Goal: Transaction & Acquisition: Purchase product/service

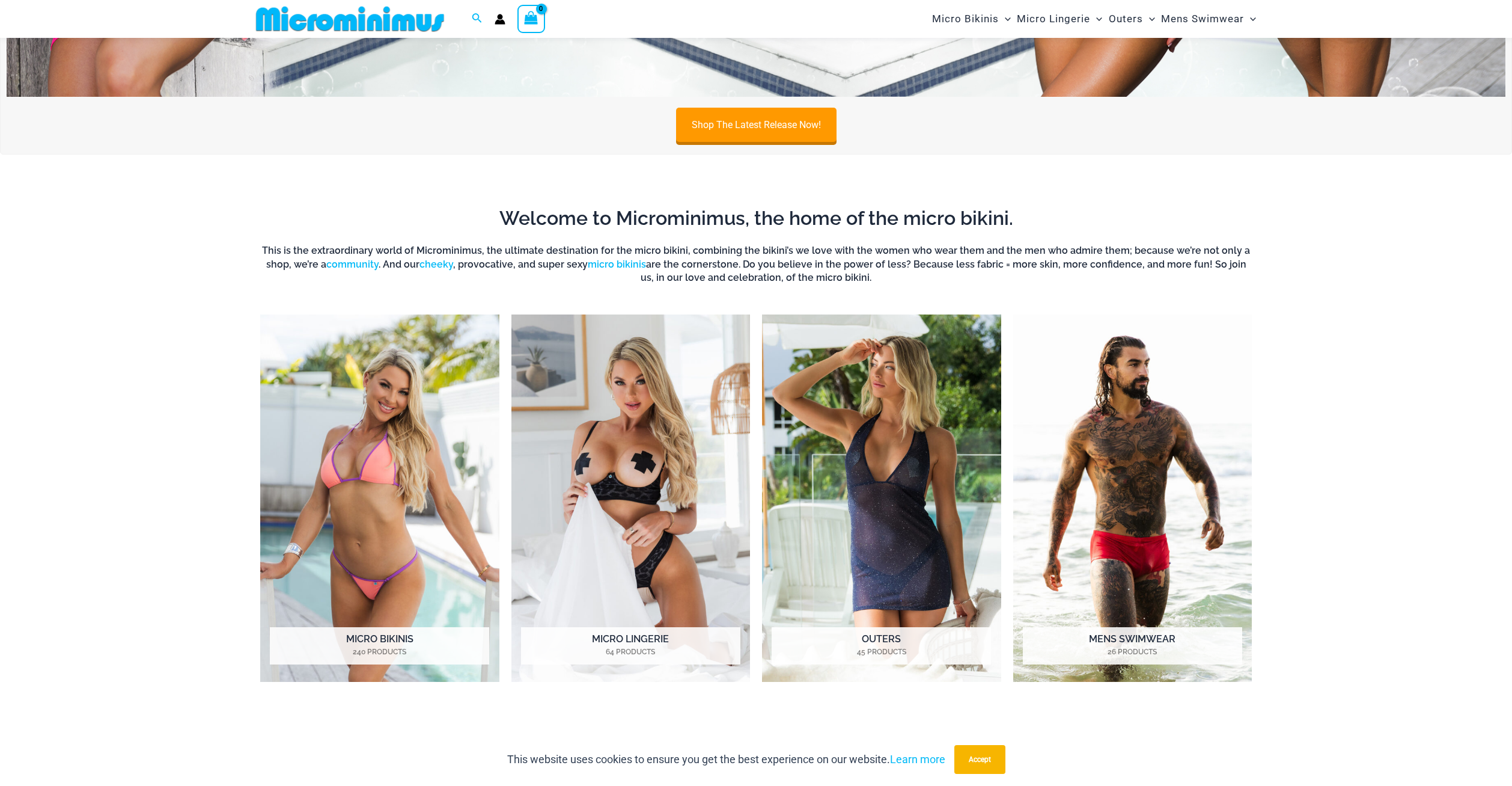
scroll to position [833, 0]
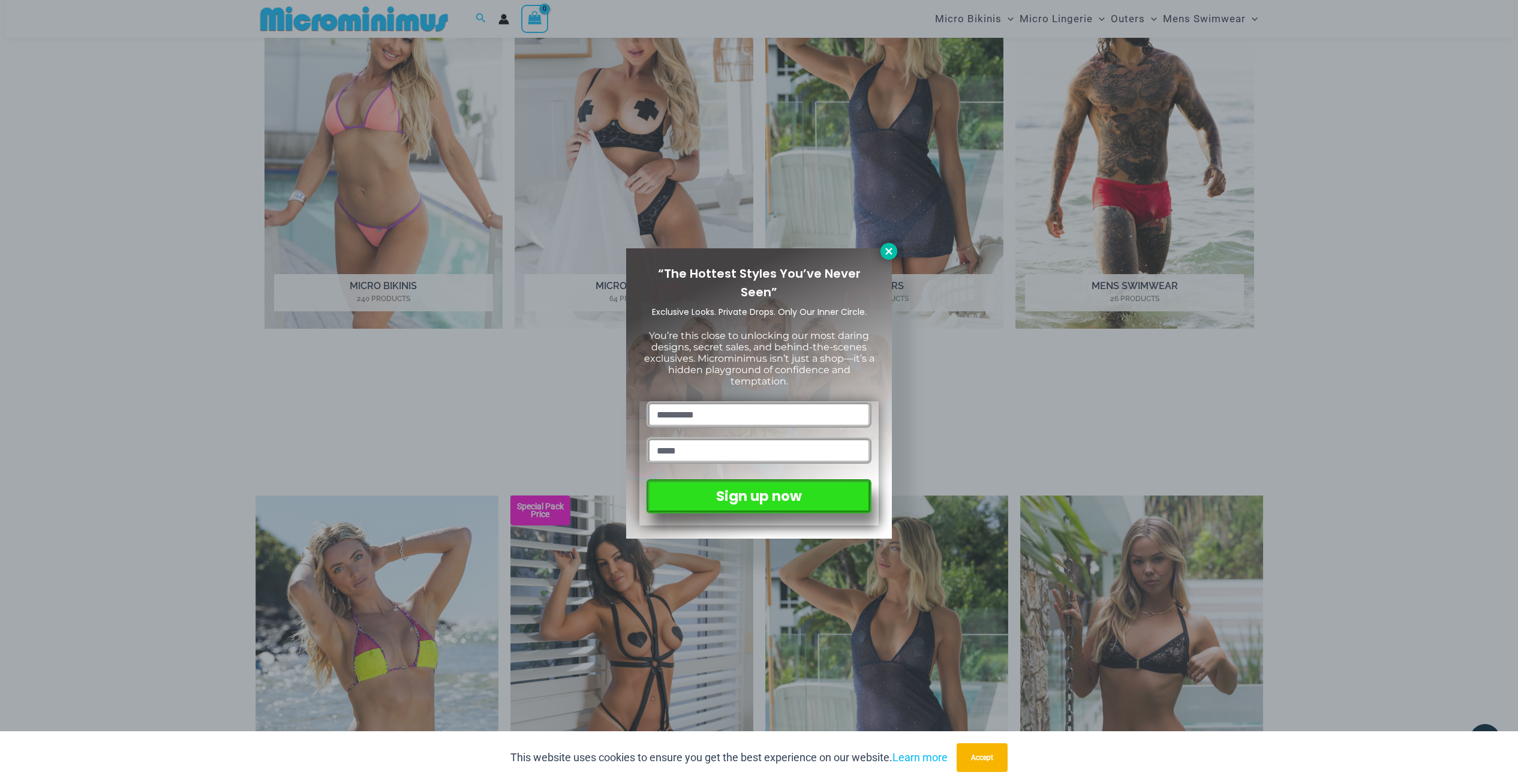
click at [885, 255] on icon at bounding box center [889, 251] width 11 height 11
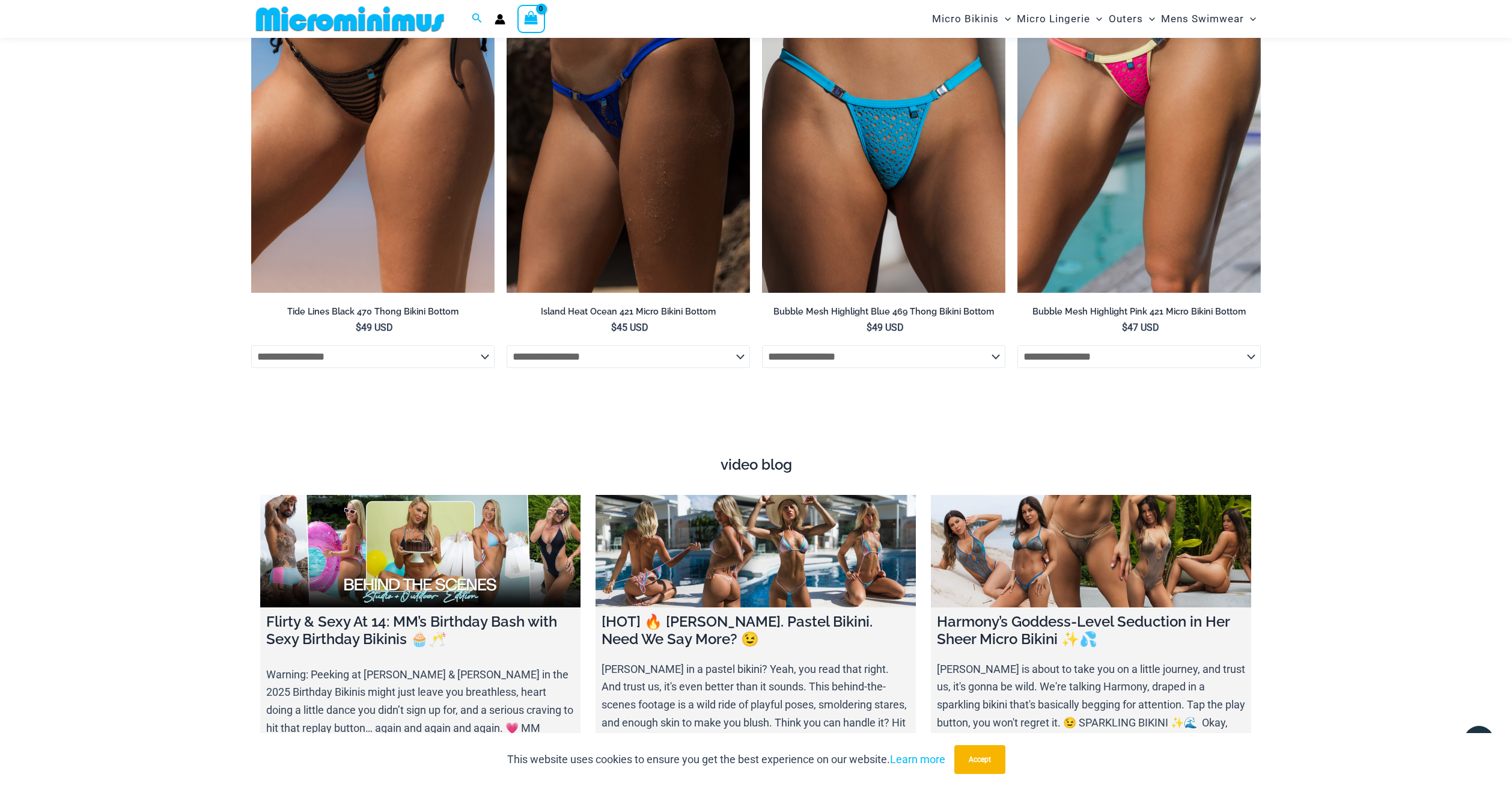
scroll to position [4109, 0]
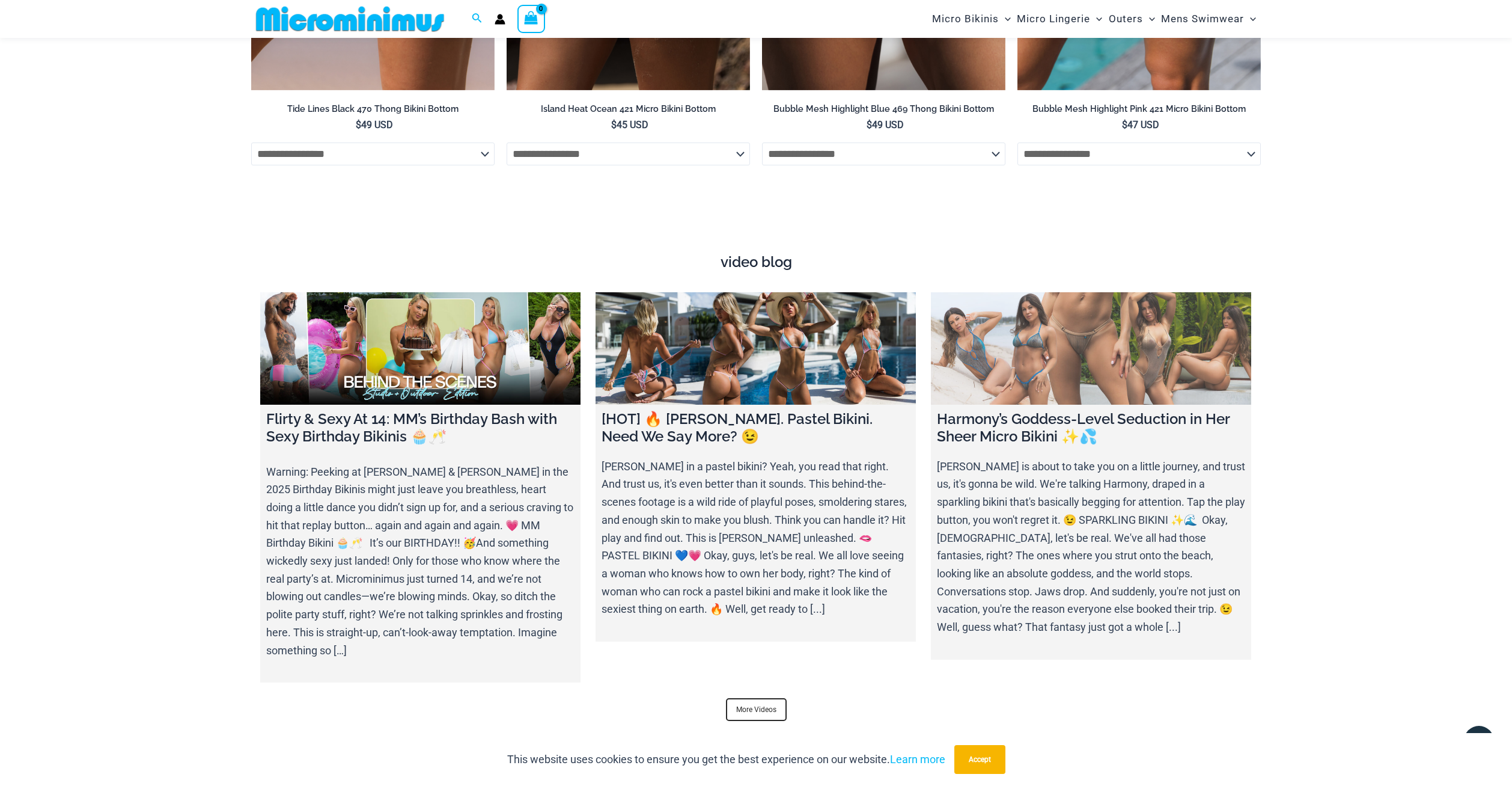
click at [1067, 356] on link at bounding box center [1091, 349] width 320 height 113
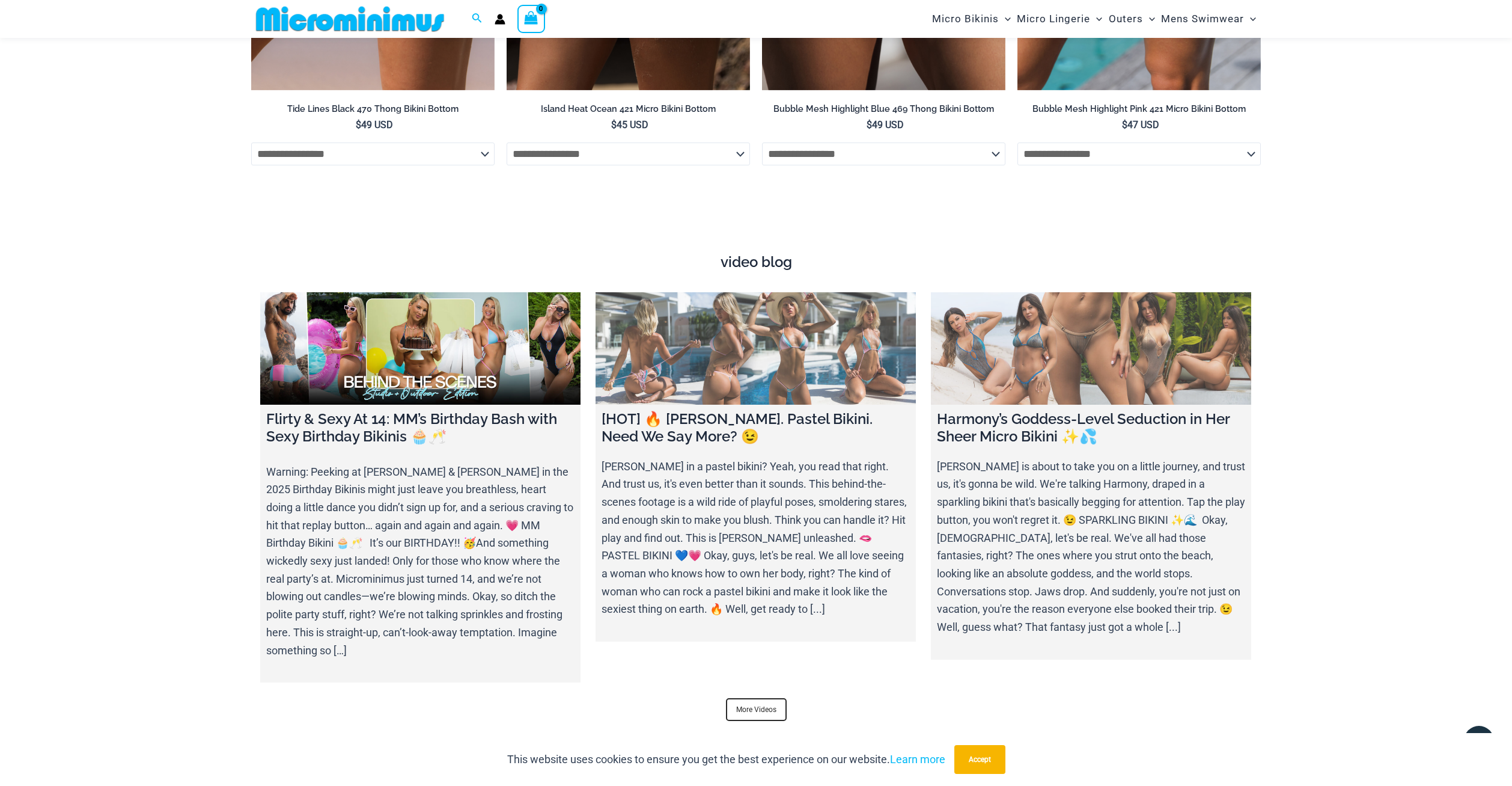
click at [734, 356] on link at bounding box center [756, 349] width 320 height 113
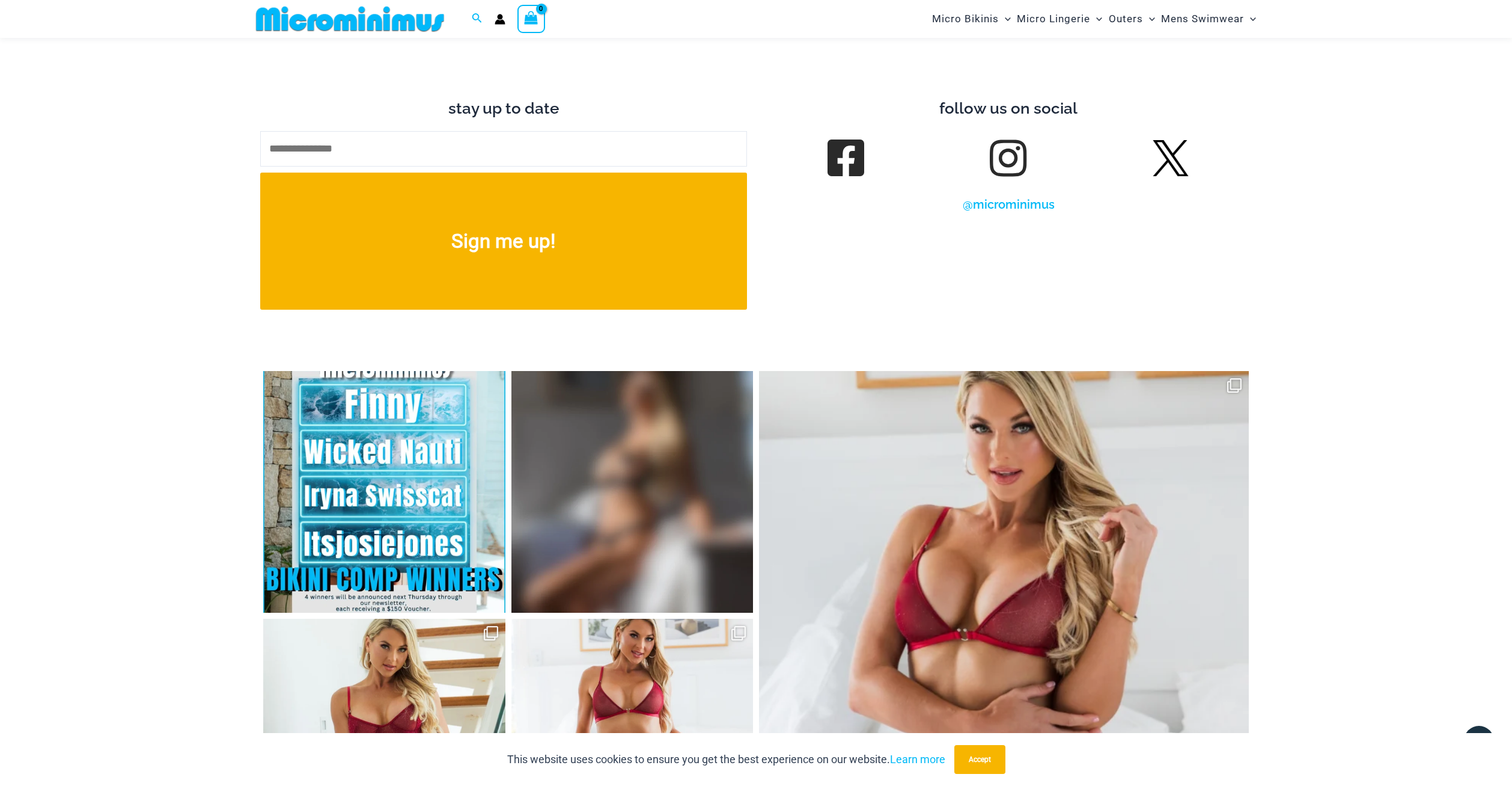
scroll to position [4668, 0]
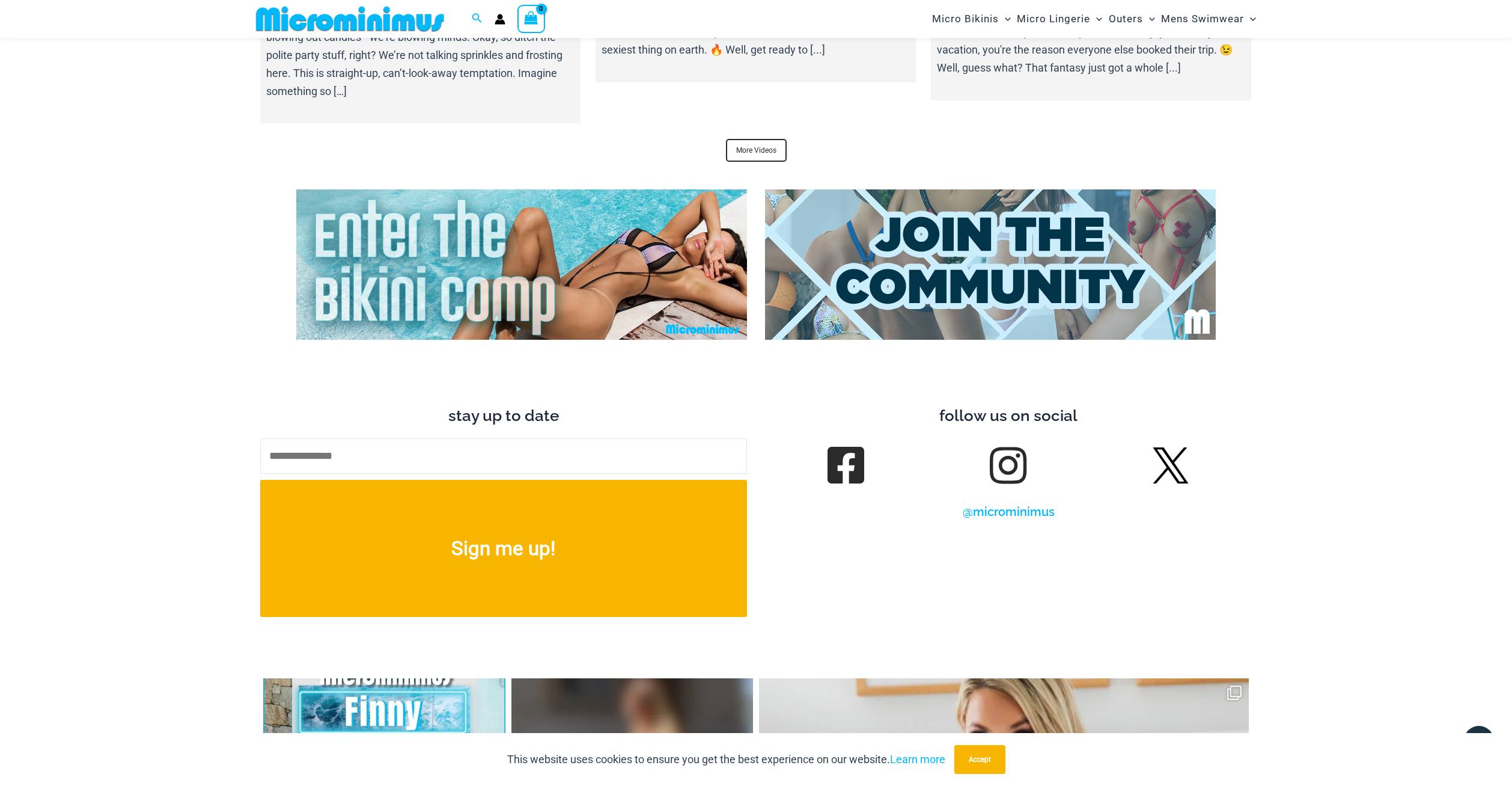
click at [434, 251] on img at bounding box center [522, 265] width 451 height 150
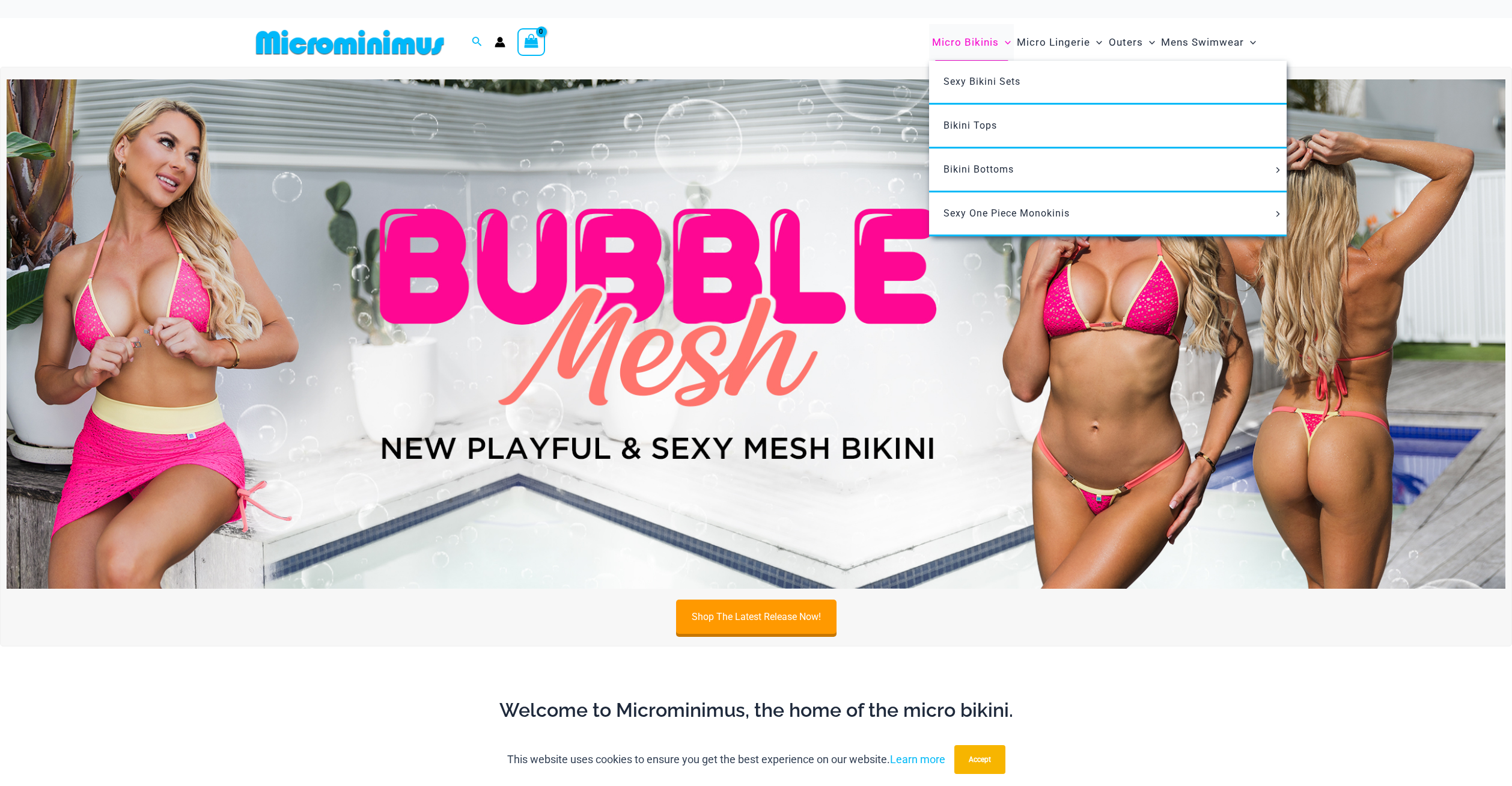
click at [957, 37] on span "Micro Bikinis" at bounding box center [966, 42] width 67 height 31
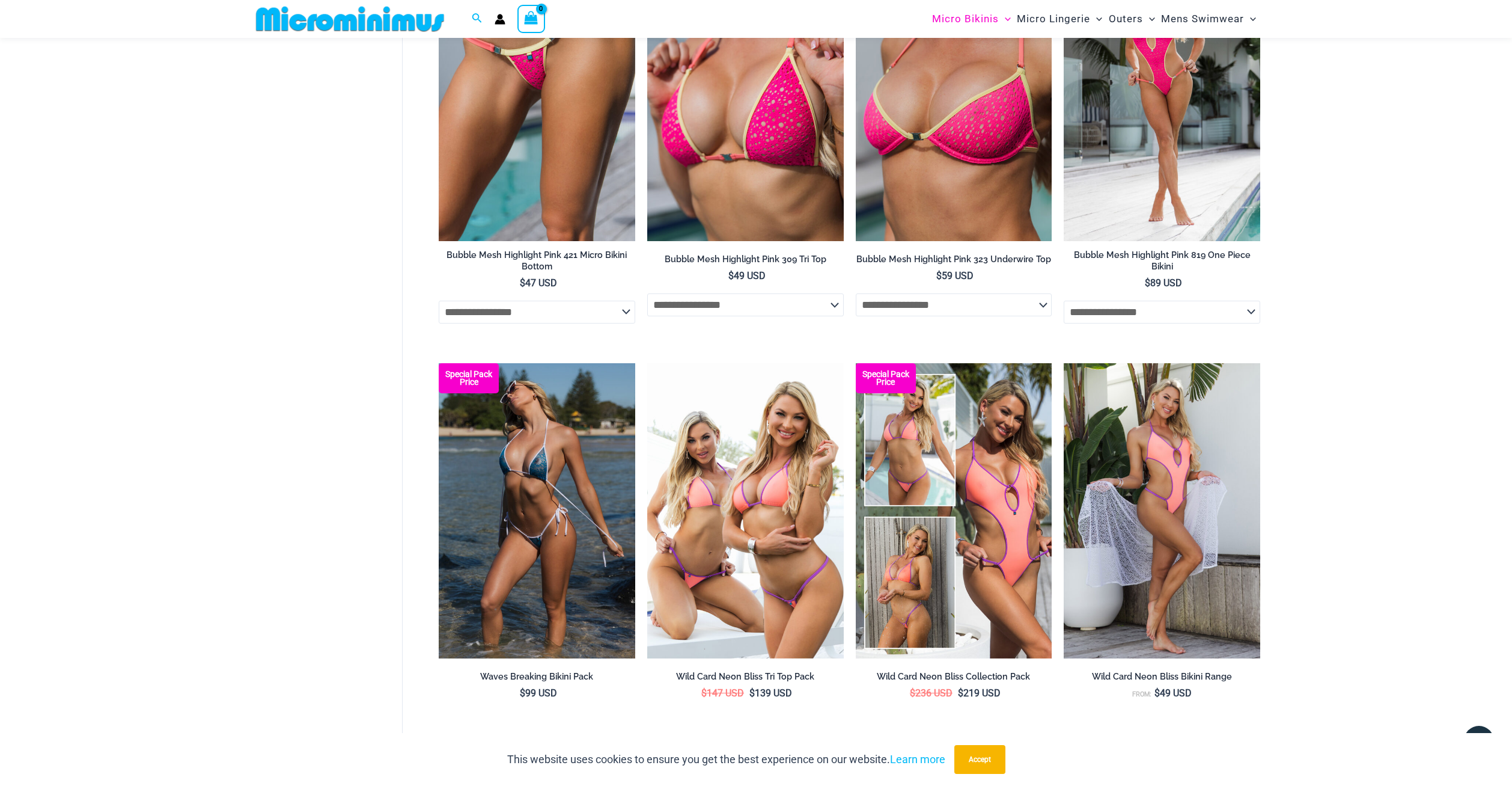
scroll to position [938, 0]
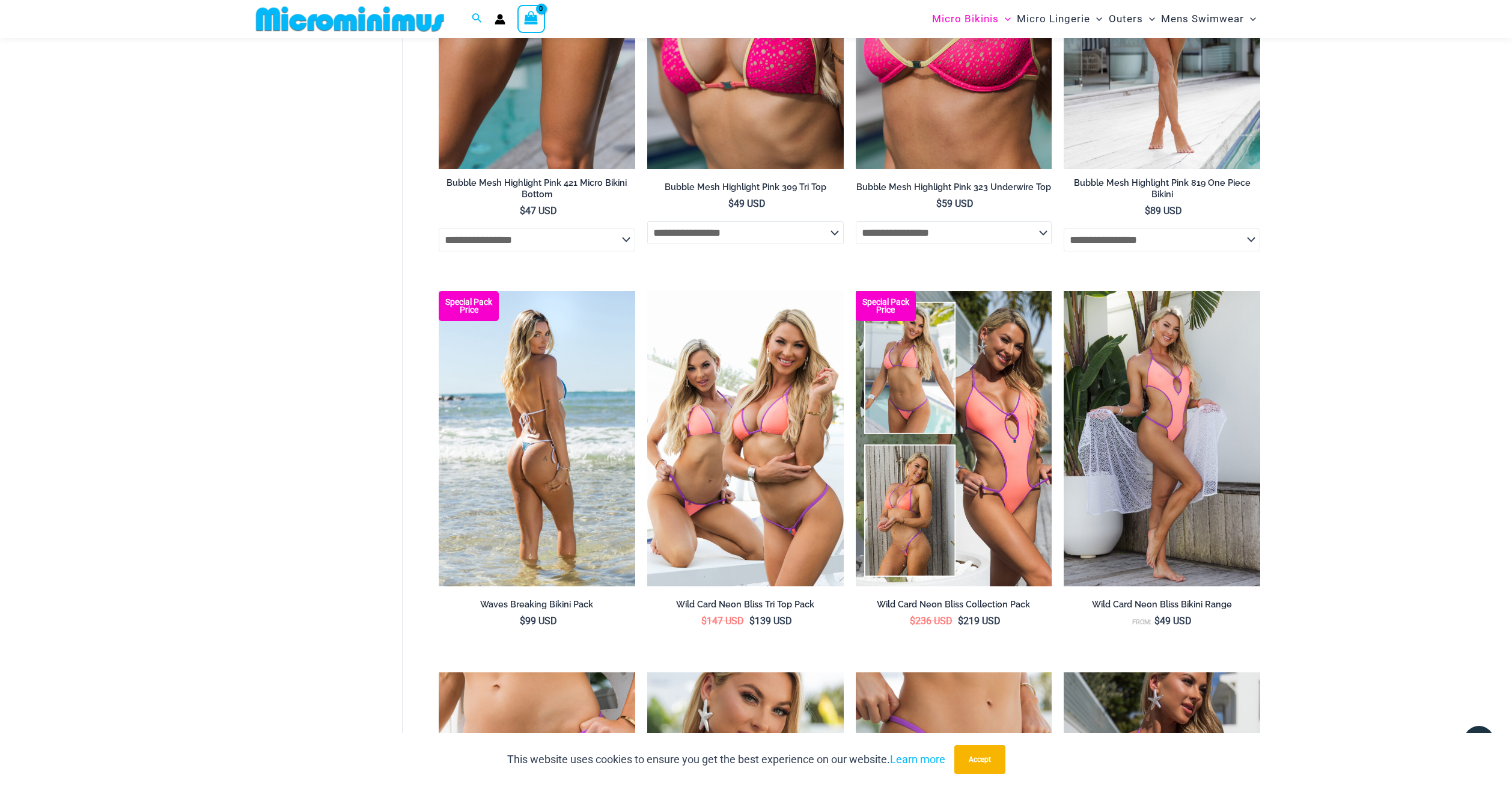
click at [542, 514] on img at bounding box center [537, 438] width 196 height 294
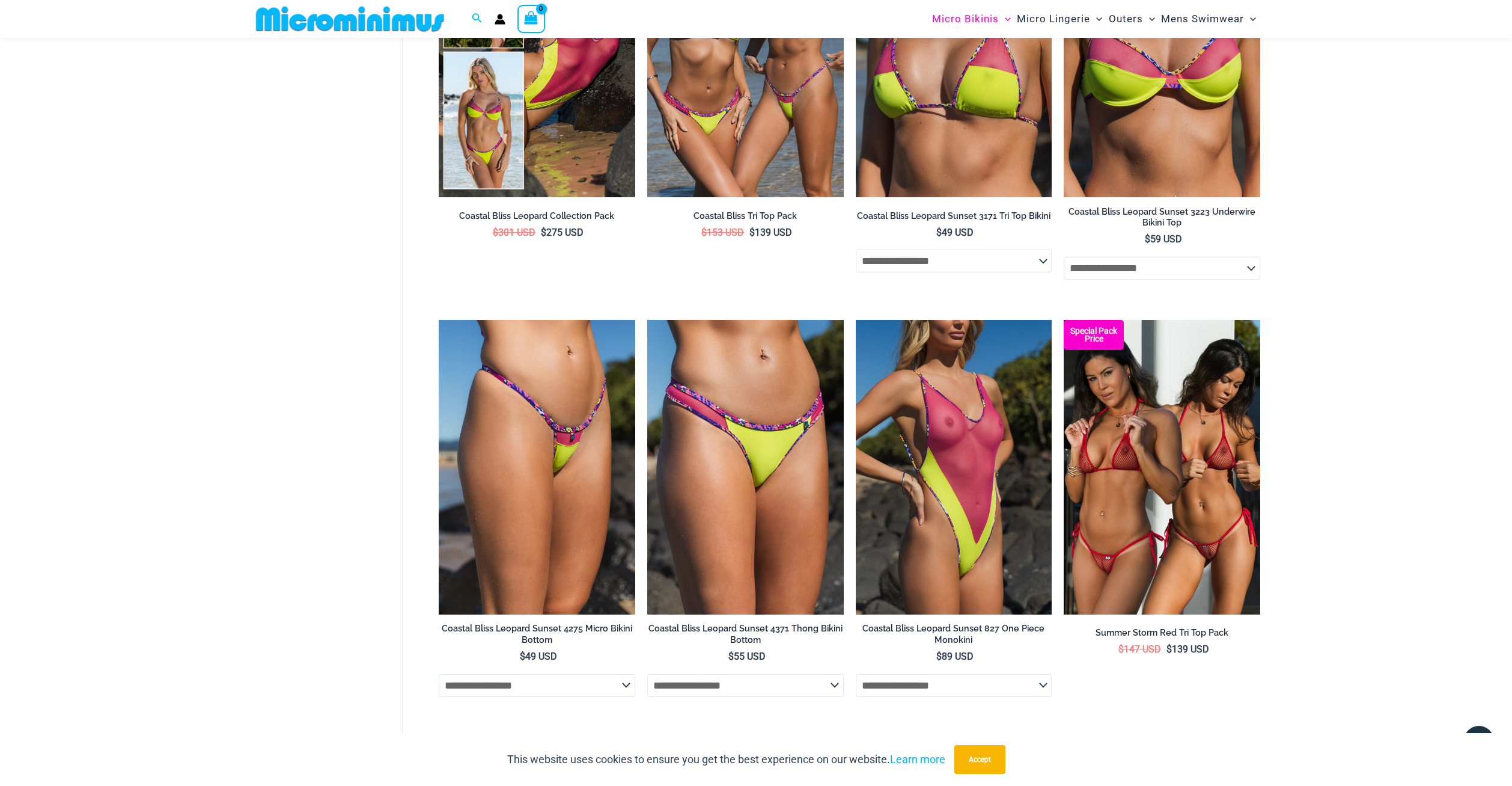
scroll to position [3149, 0]
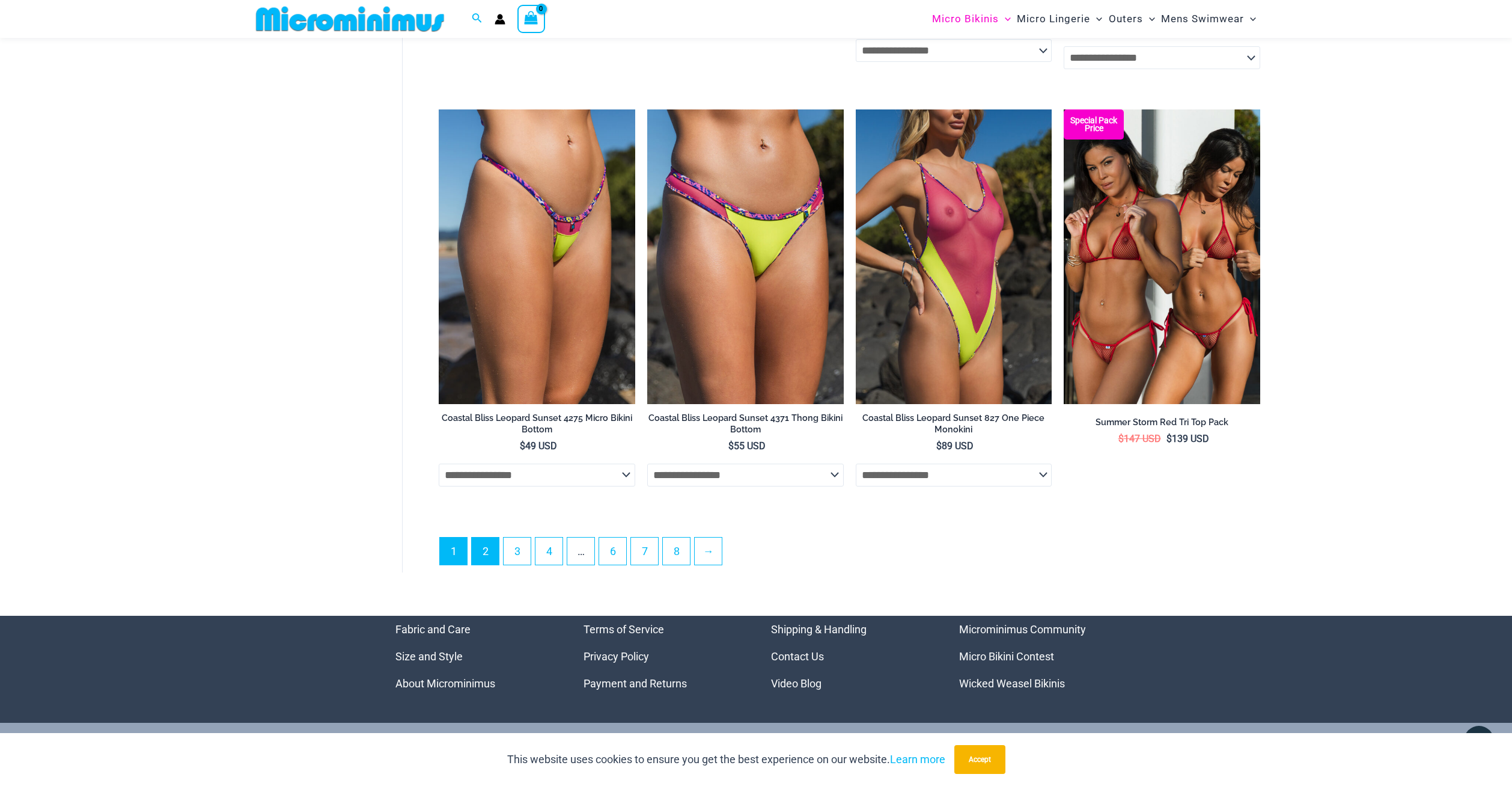
click at [492, 544] on link "2" at bounding box center [485, 551] width 27 height 27
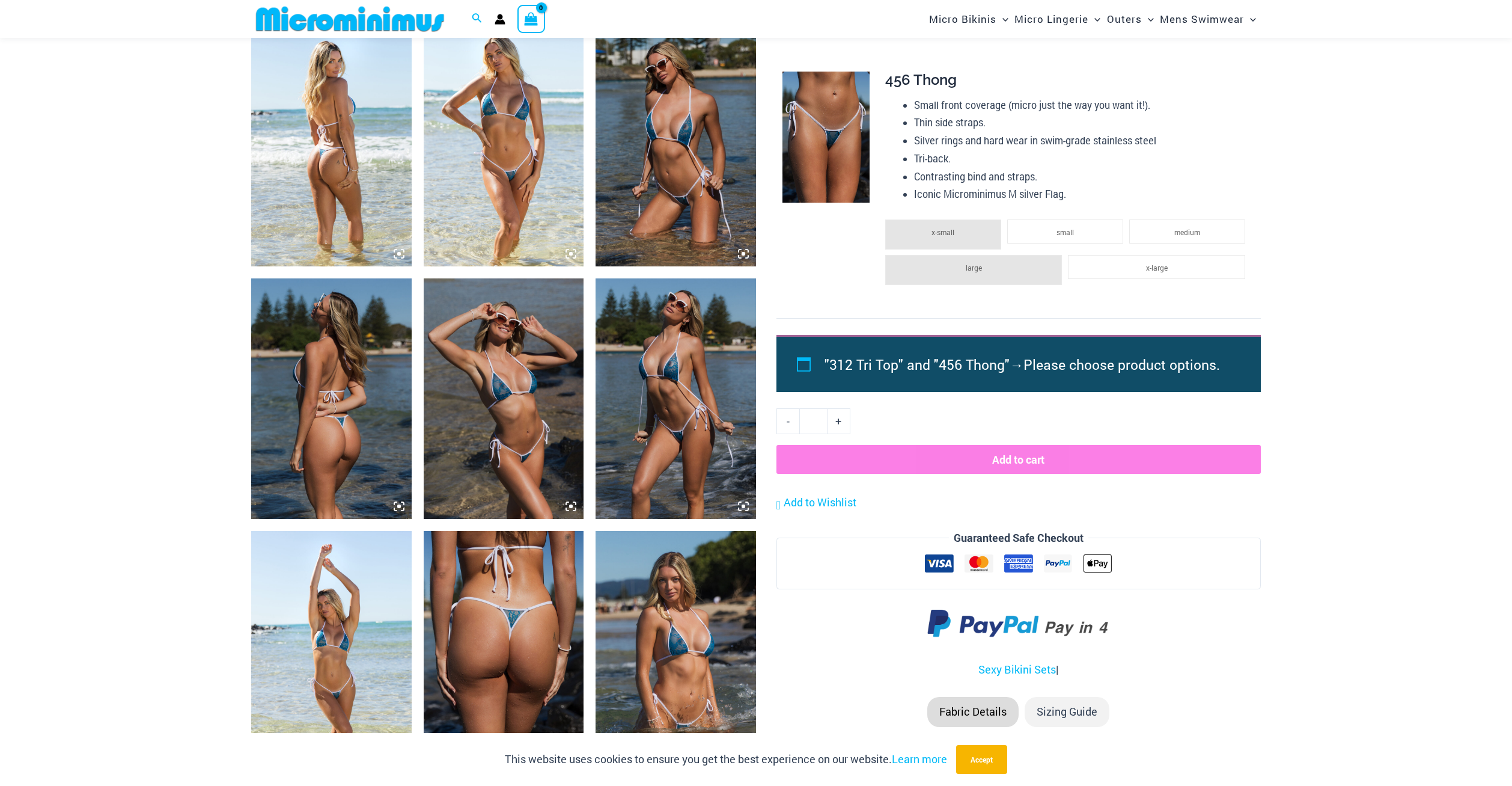
scroll to position [1172, 0]
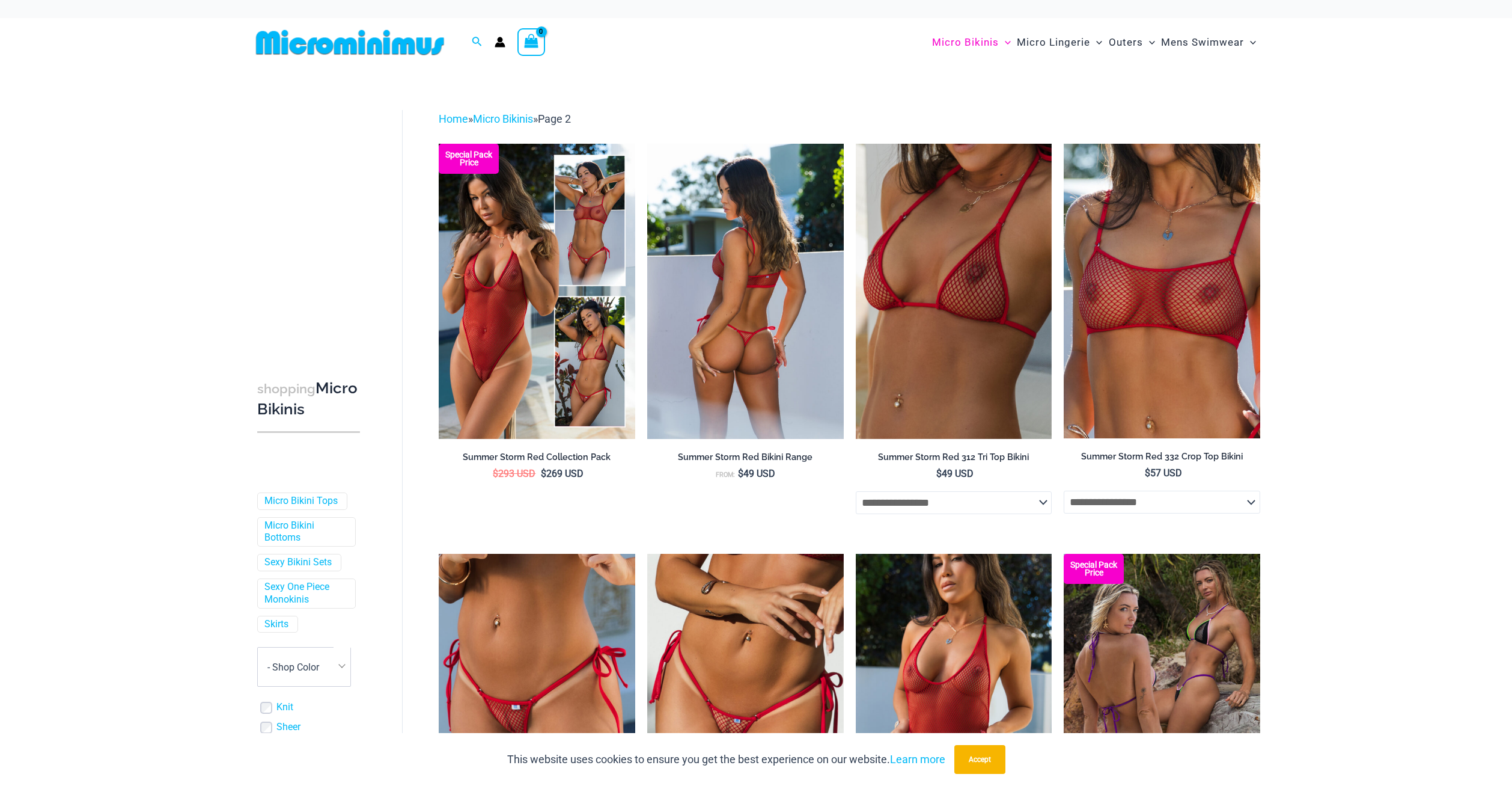
click at [746, 391] on img at bounding box center [745, 290] width 196 height 294
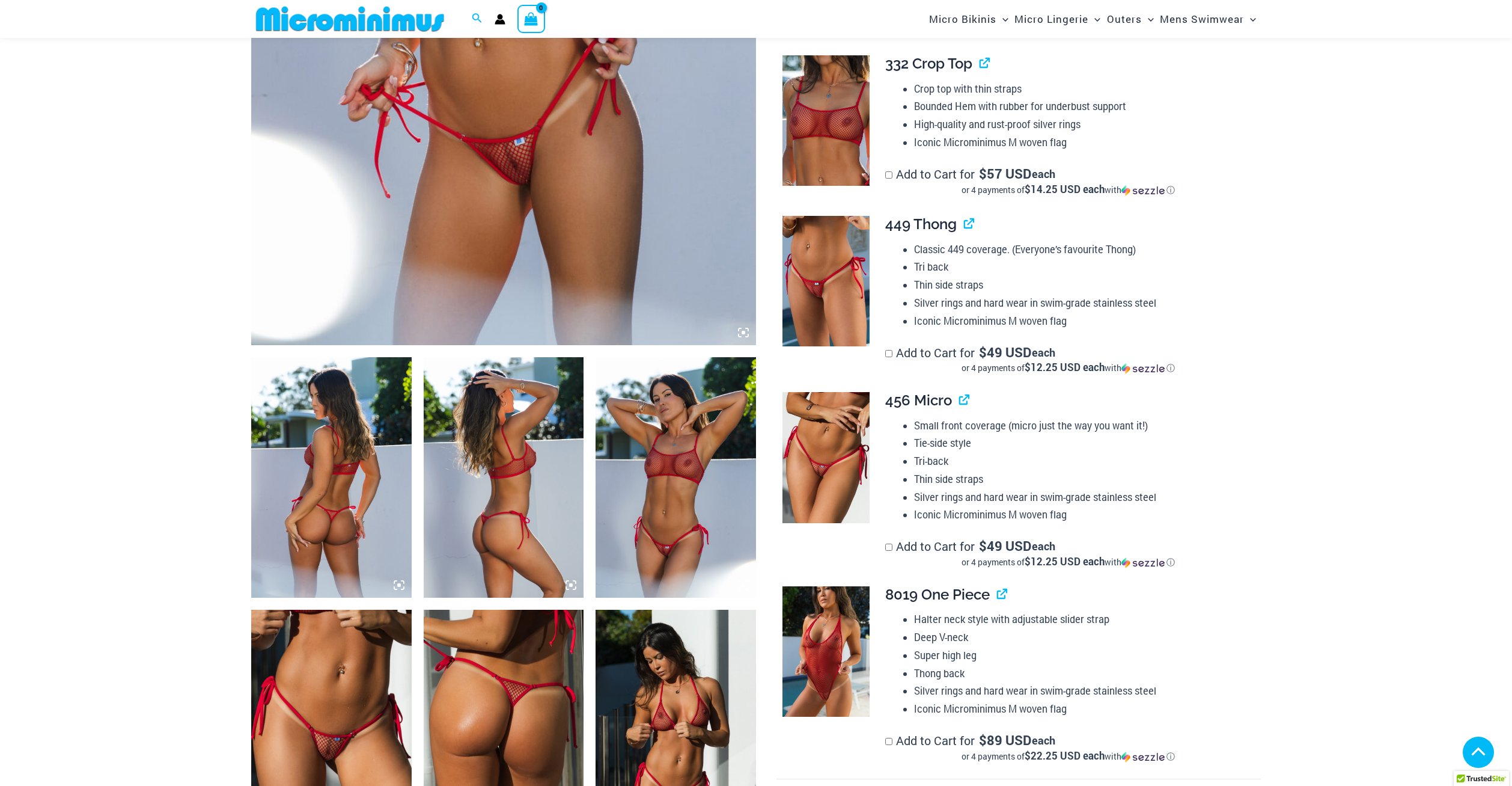
click at [399, 588] on icon at bounding box center [399, 585] width 11 height 11
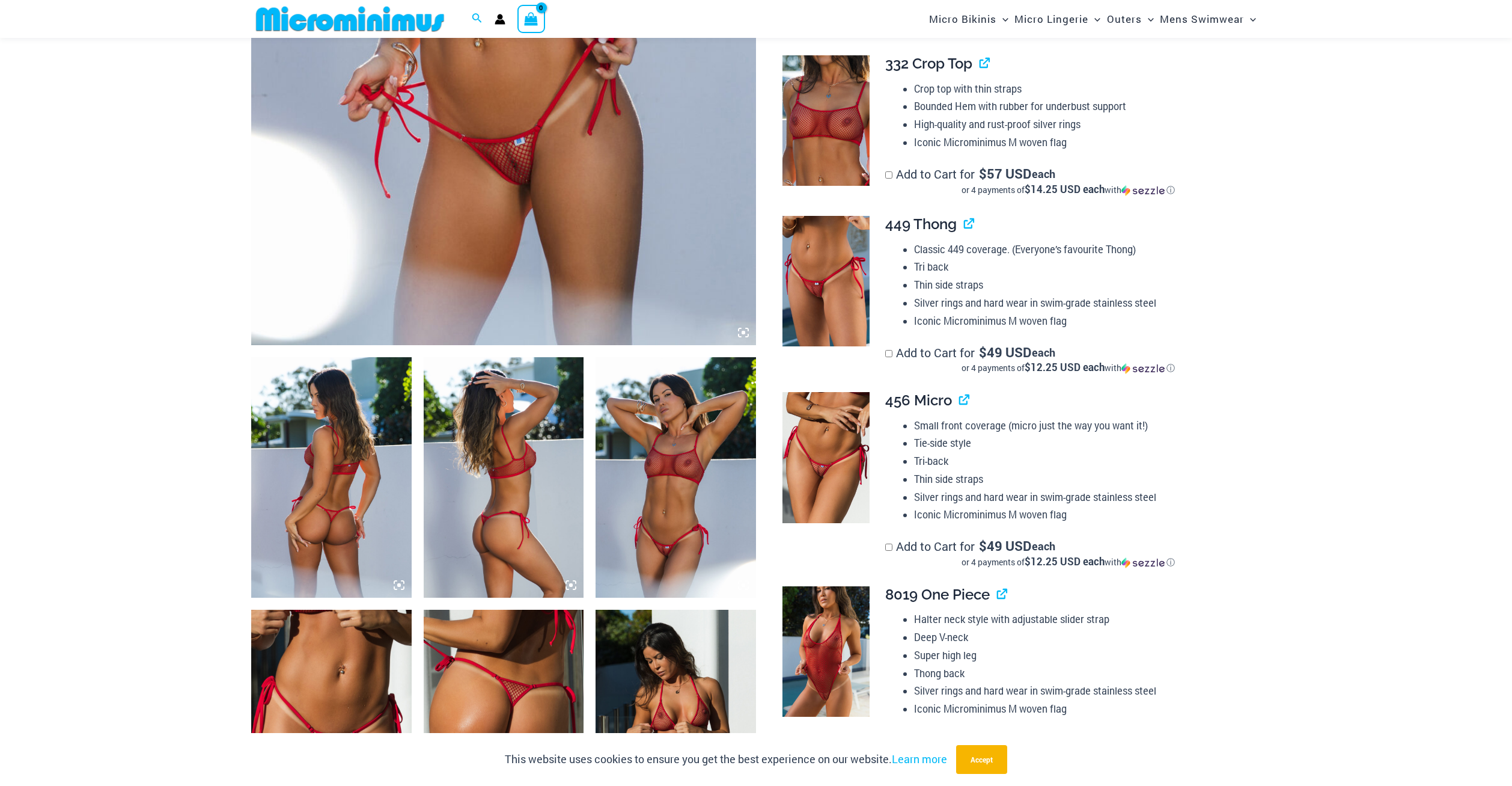
click at [399, 583] on icon at bounding box center [399, 585] width 3 height 3
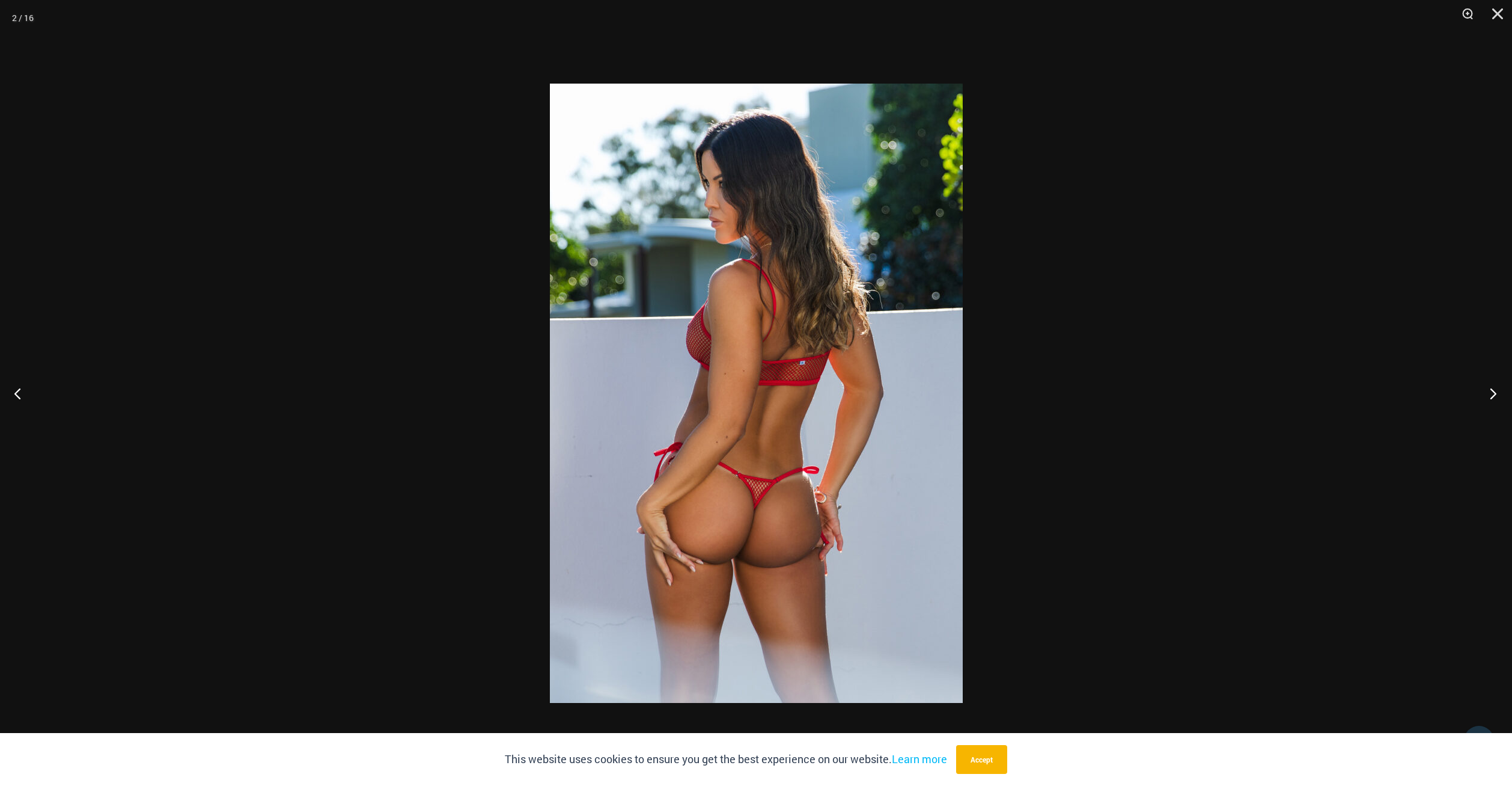
click at [1490, 393] on button "Next" at bounding box center [1490, 393] width 45 height 60
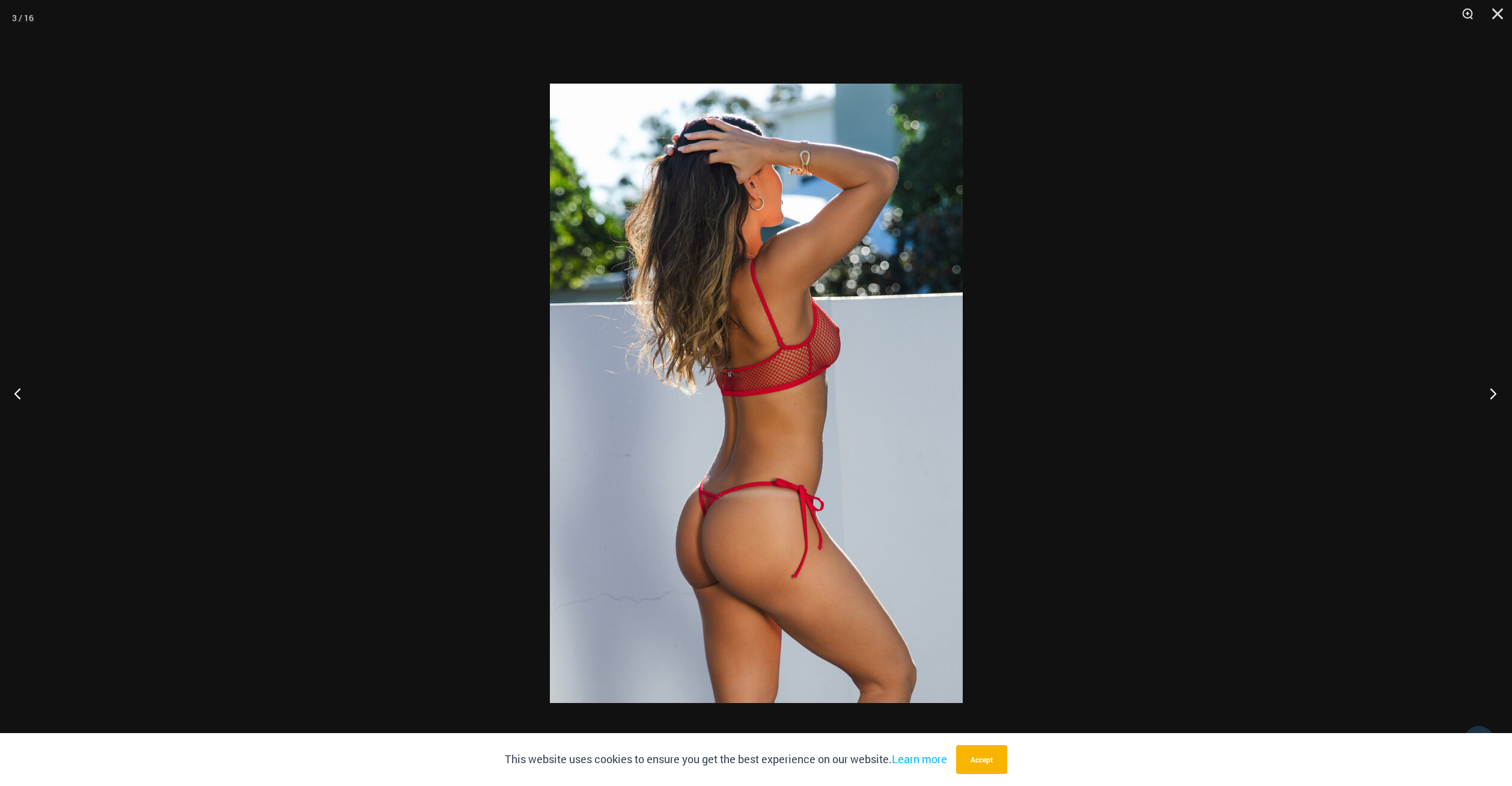
click at [1490, 393] on button "Next" at bounding box center [1490, 393] width 45 height 60
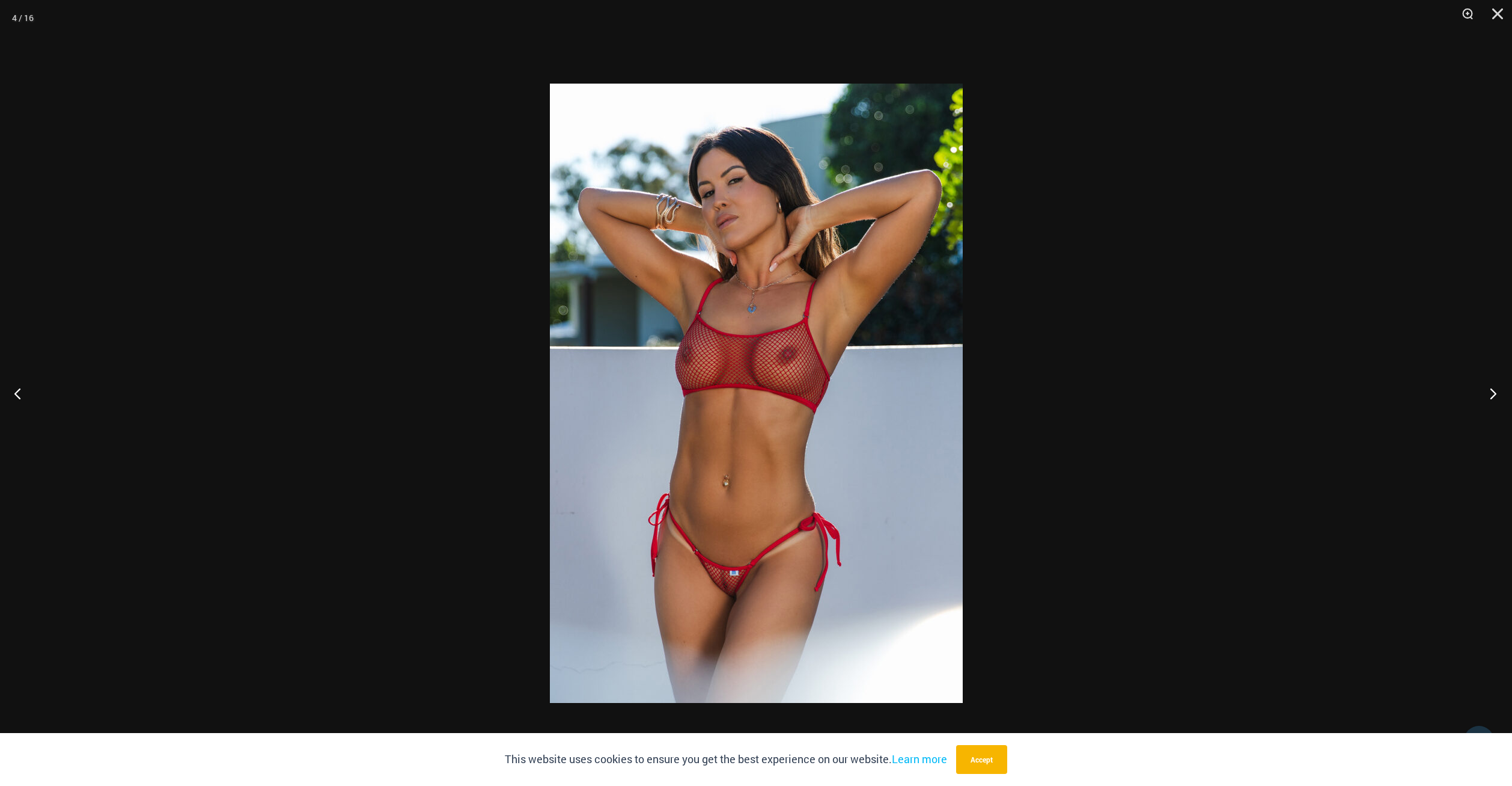
click at [1490, 393] on button "Next" at bounding box center [1490, 393] width 45 height 60
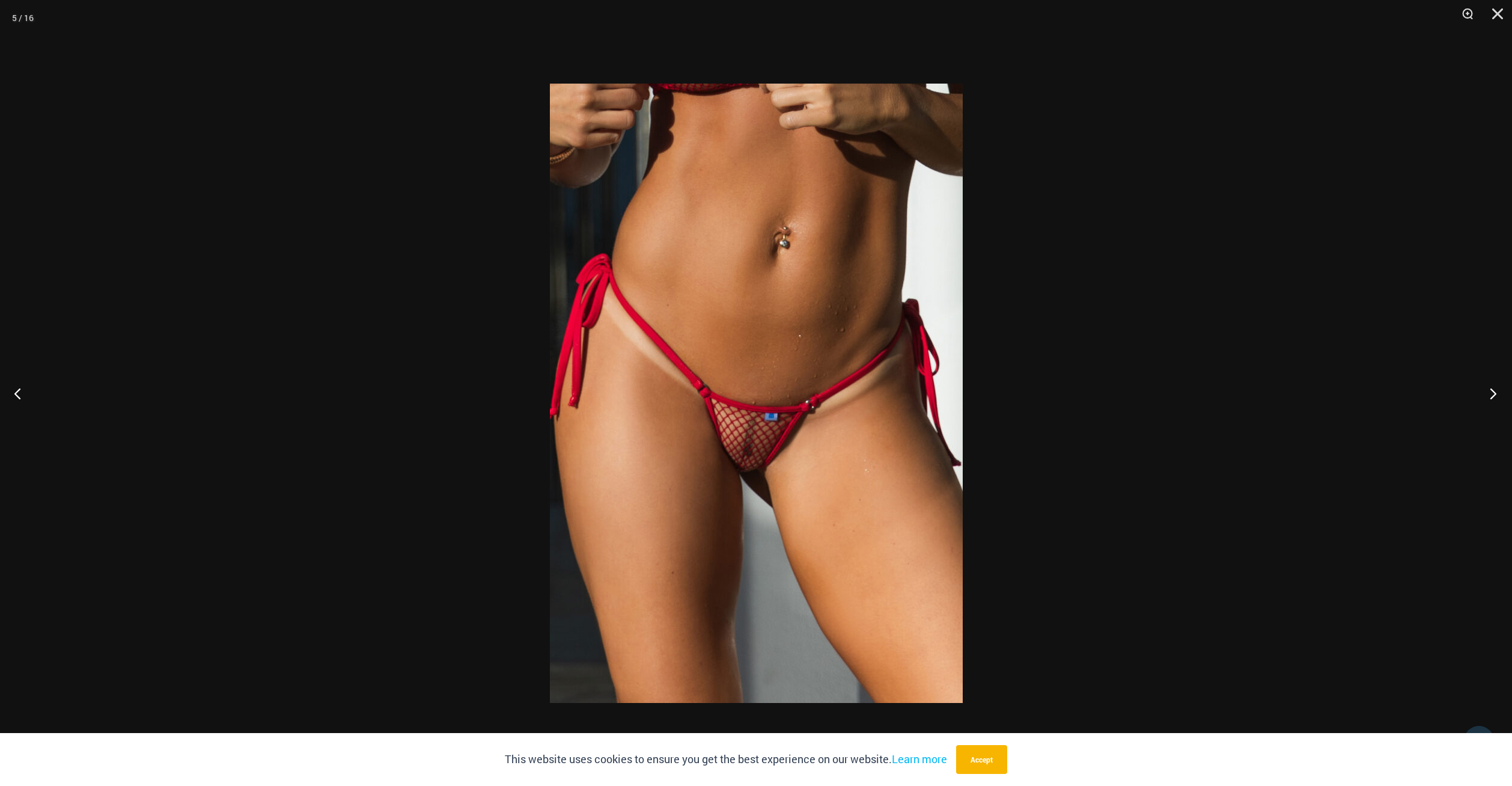
click at [1490, 393] on button "Next" at bounding box center [1490, 393] width 45 height 60
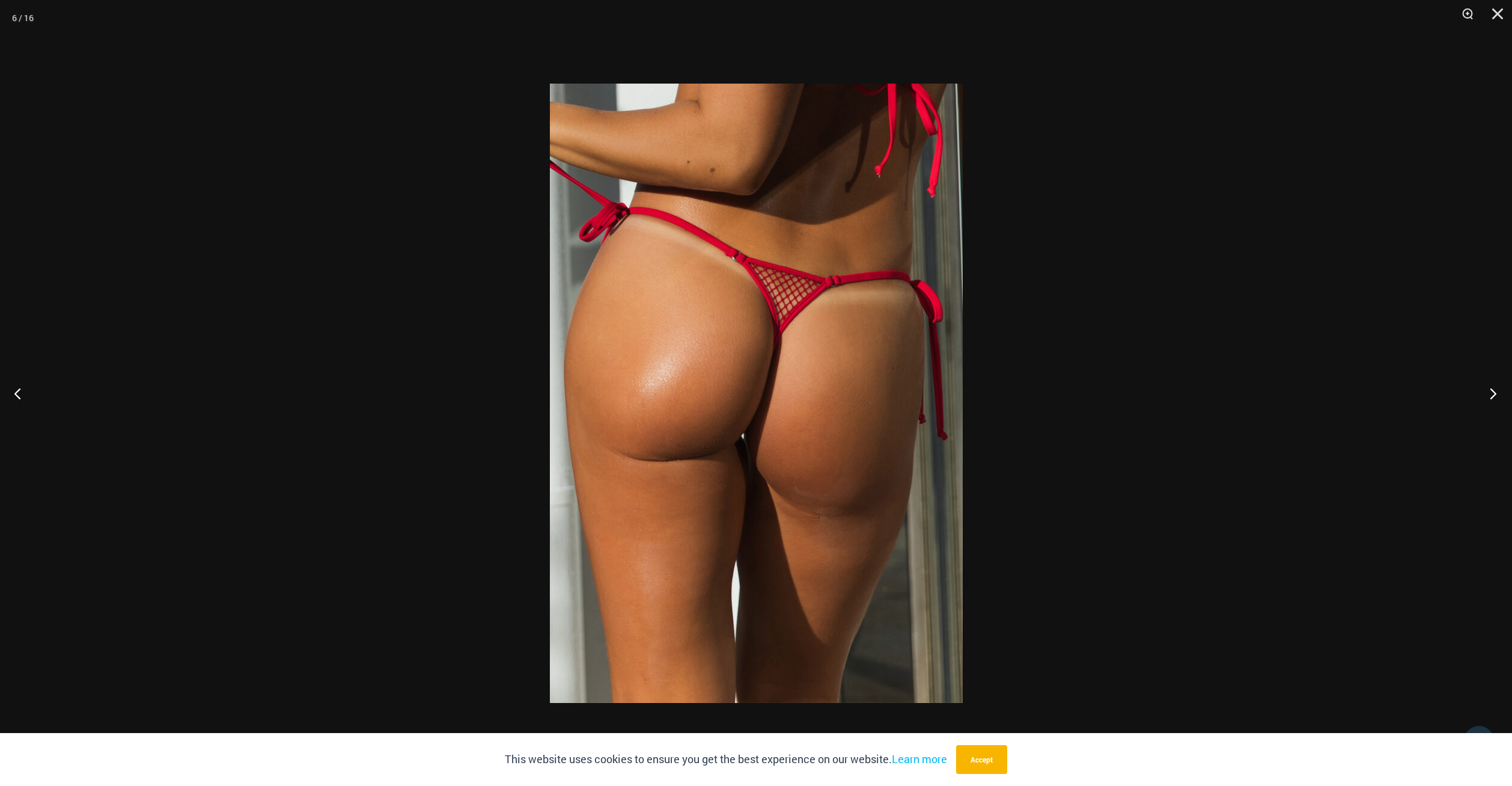
click at [1490, 393] on button "Next" at bounding box center [1490, 393] width 45 height 60
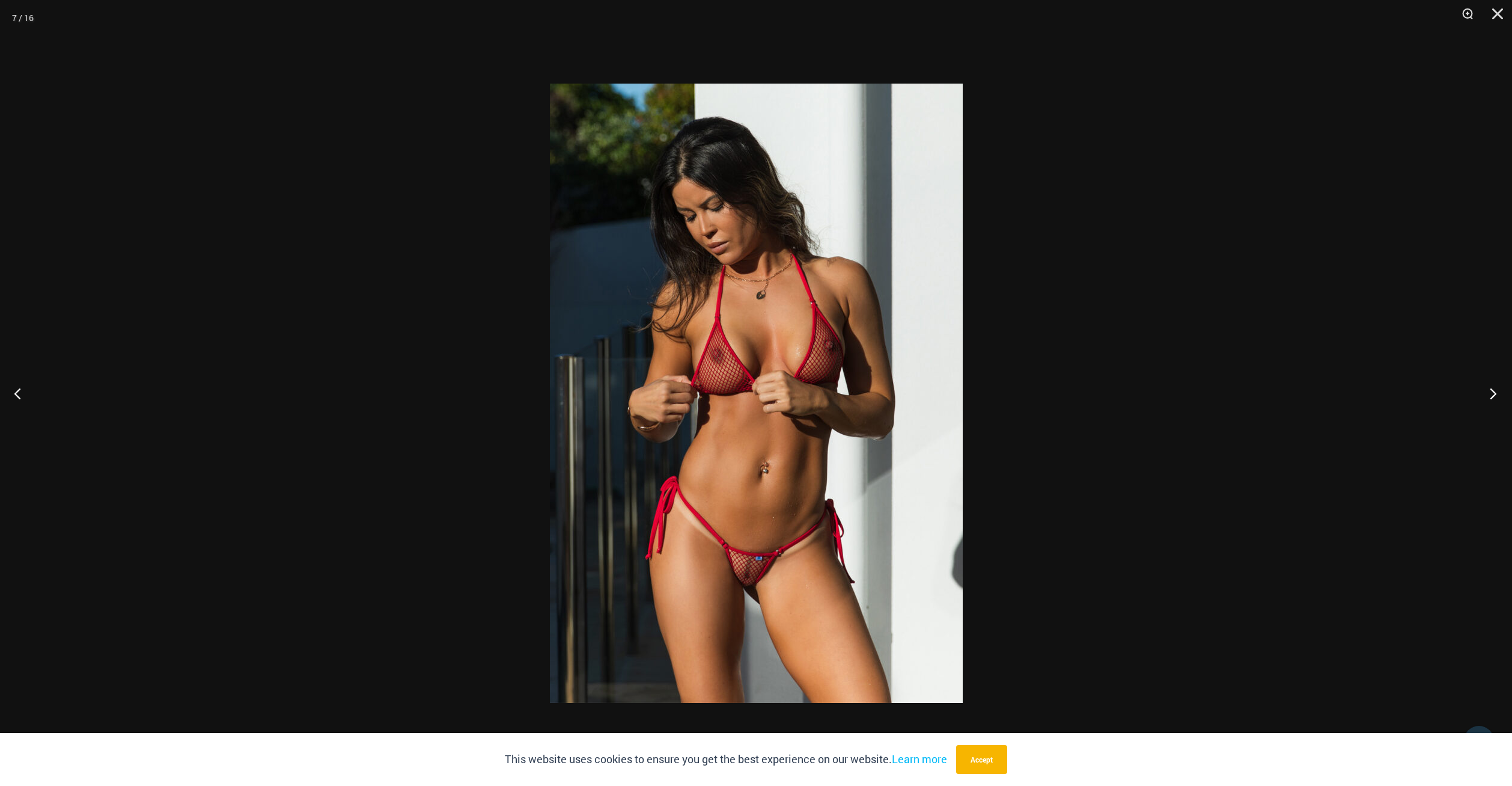
click at [1490, 393] on button "Next" at bounding box center [1490, 393] width 45 height 60
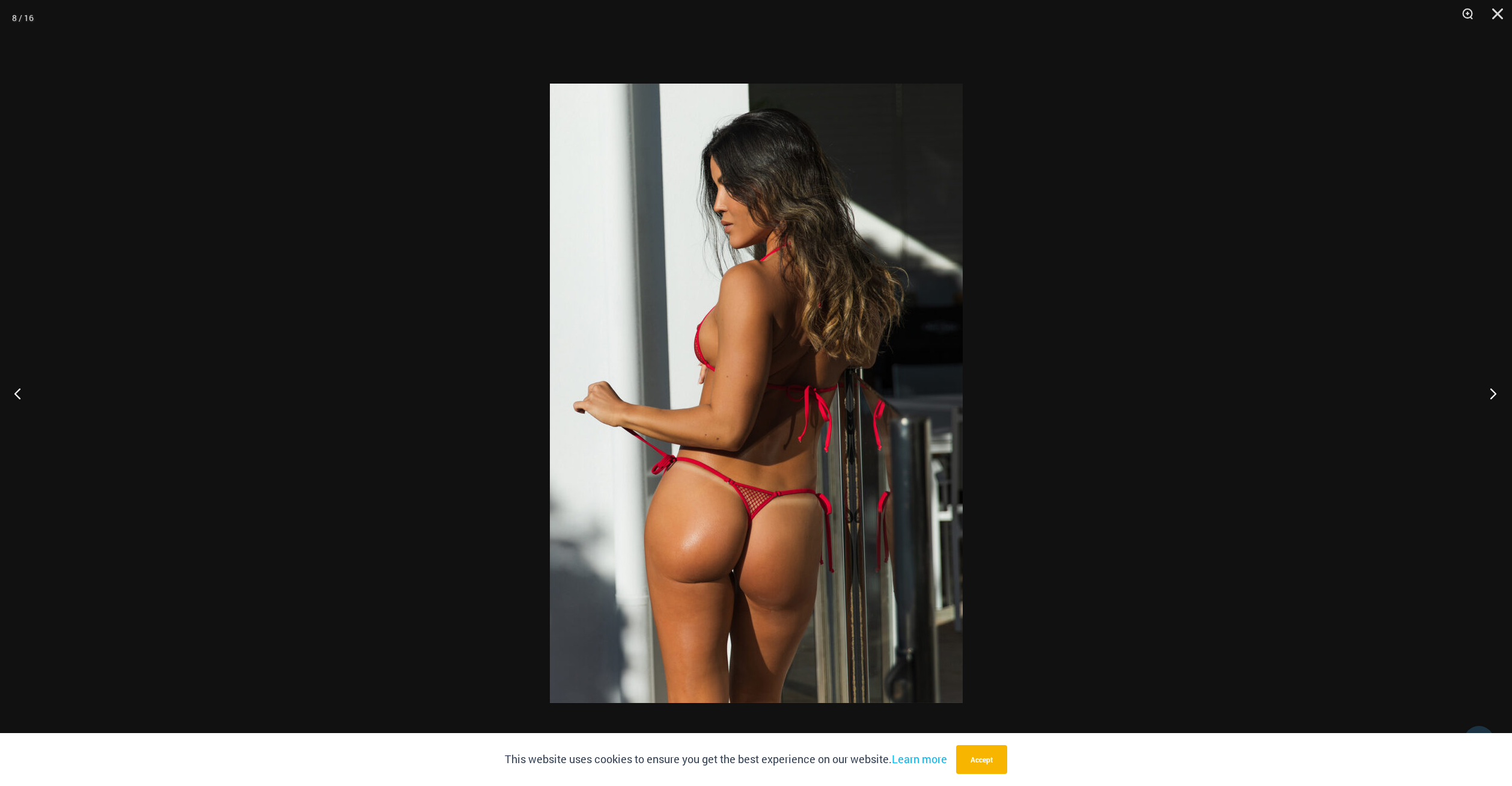
click at [1490, 393] on button "Next" at bounding box center [1490, 393] width 45 height 60
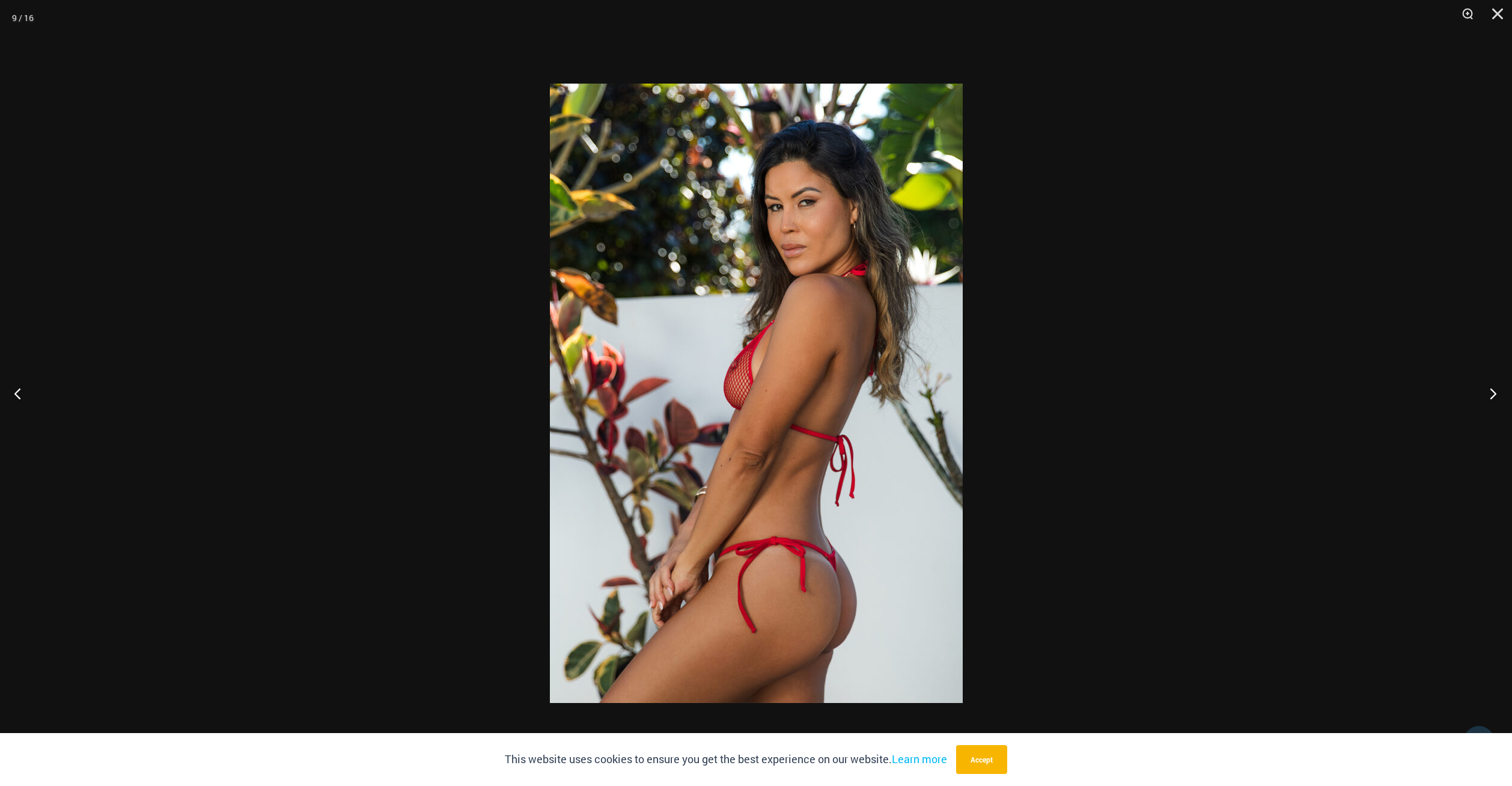
click at [1490, 393] on button "Next" at bounding box center [1490, 393] width 45 height 60
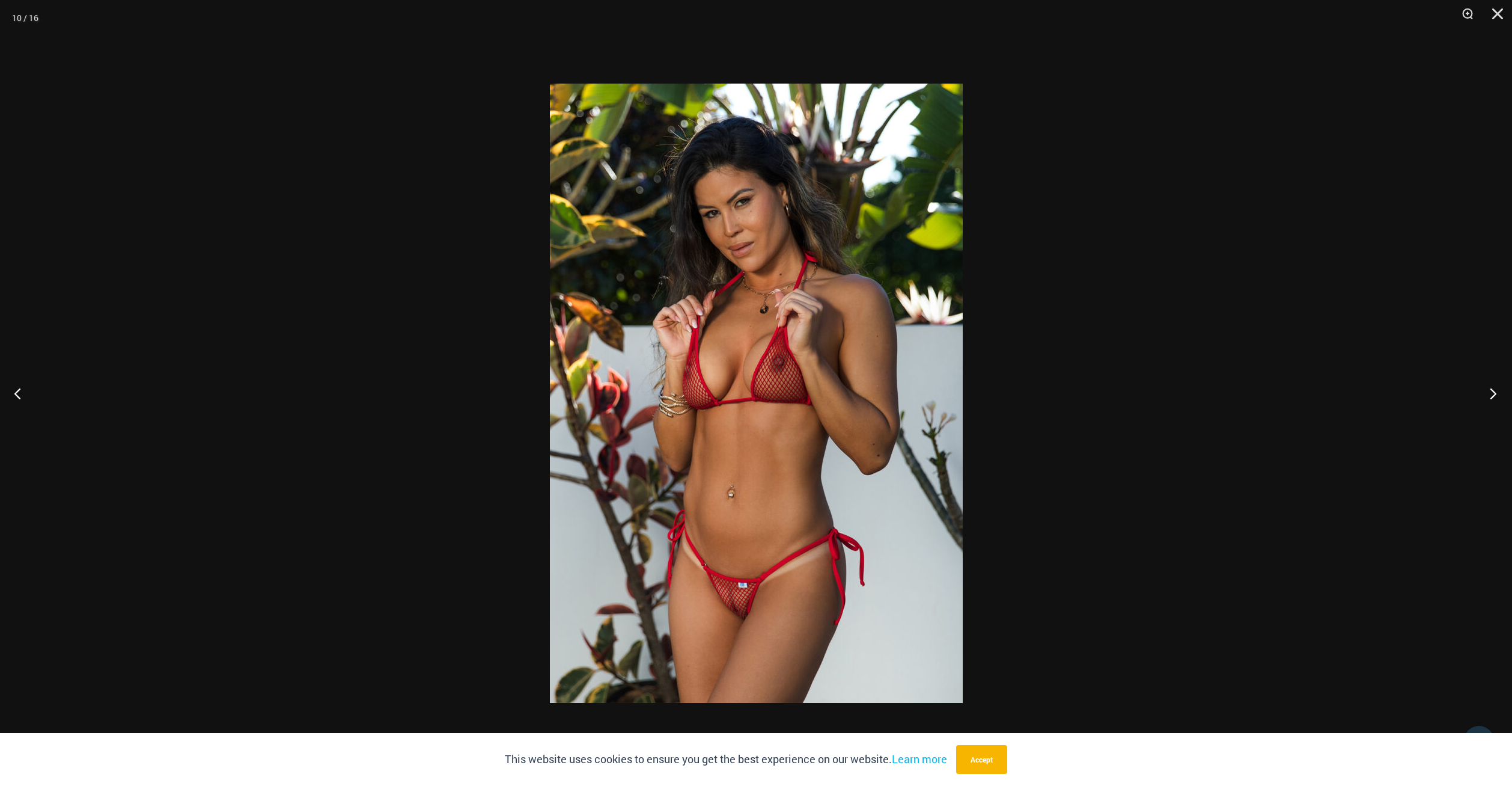
click at [1490, 393] on button "Next" at bounding box center [1490, 393] width 45 height 60
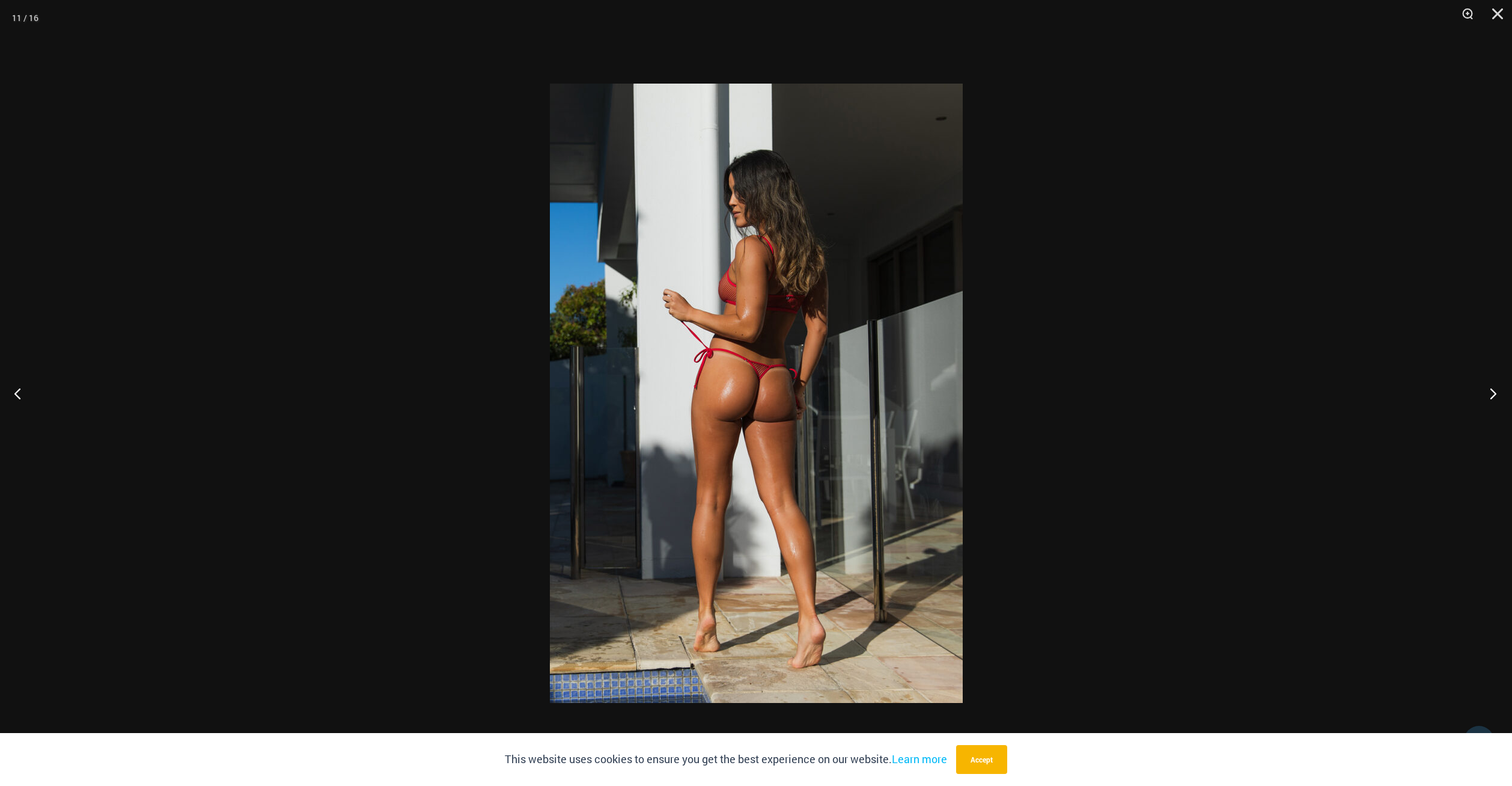
click at [1490, 393] on button "Next" at bounding box center [1490, 393] width 45 height 60
